Goal: Information Seeking & Learning: Learn about a topic

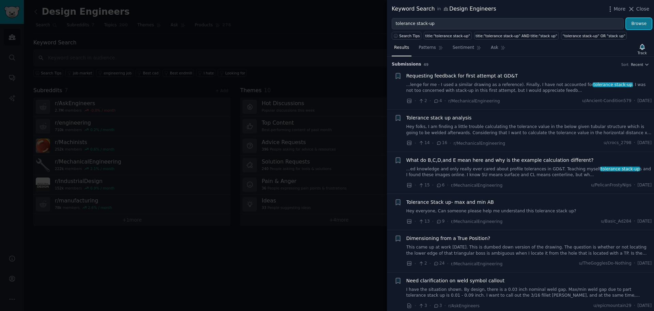
click at [639, 24] on button "Browse" at bounding box center [640, 24] width 26 height 12
click at [538, 134] on link "Hey folks, I am finding a little trouble calculating the tolerance value in the…" at bounding box center [530, 130] width 246 height 12
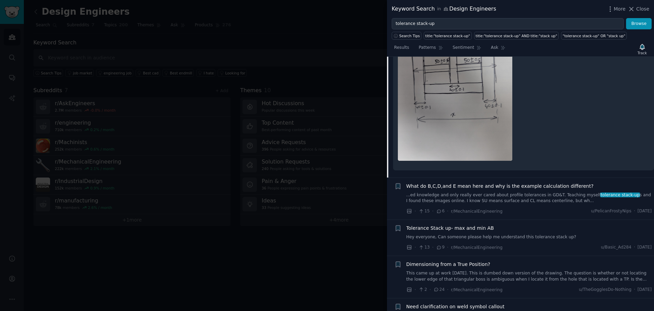
scroll to position [223, 0]
click at [533, 189] on span "What do B,C,D,and E mean here and why is the example calculation different?" at bounding box center [500, 185] width 187 height 7
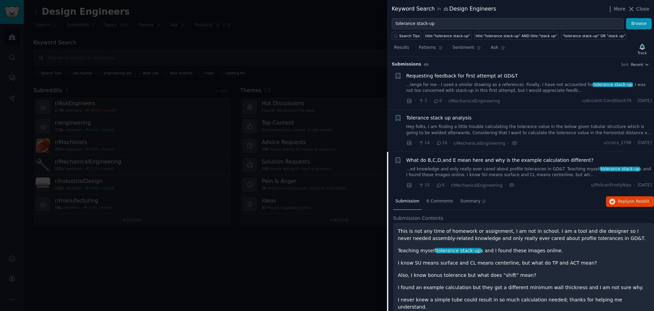
click at [478, 77] on span "Requesting feedback for first attempt at GD&T" at bounding box center [463, 75] width 112 height 7
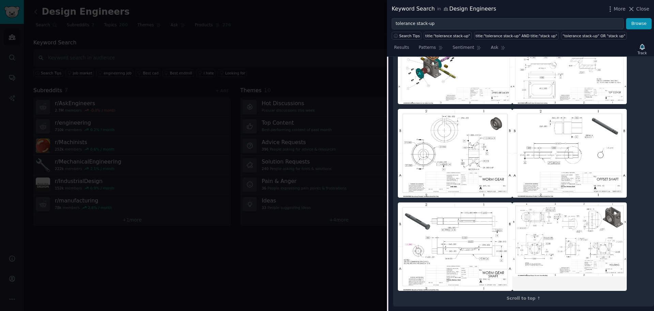
scroll to position [488, 0]
